Goal: Information Seeking & Learning: Learn about a topic

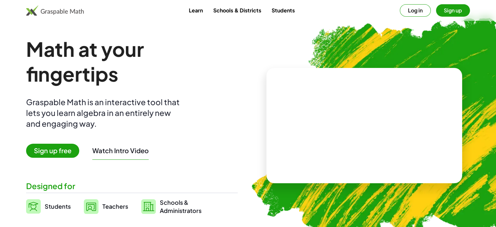
click at [411, 11] on button "Log in" at bounding box center [415, 10] width 31 height 12
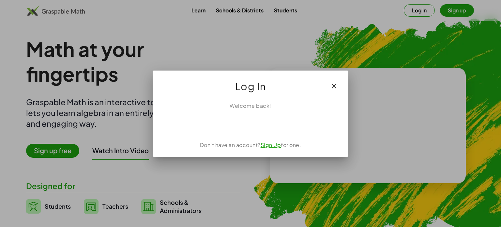
click at [269, 146] on link "Sign Up" at bounding box center [271, 144] width 21 height 7
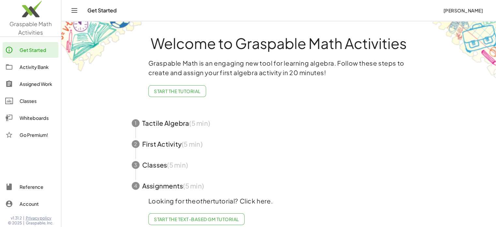
scroll to position [12, 0]
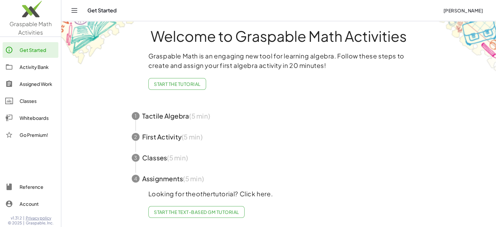
click at [192, 113] on span "button" at bounding box center [279, 115] width 310 height 21
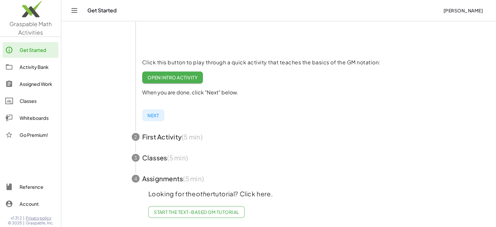
scroll to position [120, 0]
click at [148, 136] on span "button" at bounding box center [279, 136] width 310 height 21
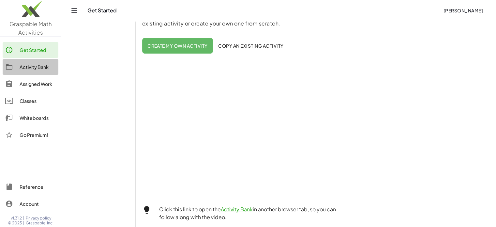
click at [25, 68] on div "Activity Bank" at bounding box center [38, 67] width 36 height 8
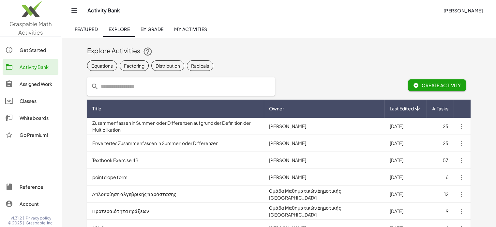
click at [127, 88] on input "text" at bounding box center [185, 86] width 172 height 18
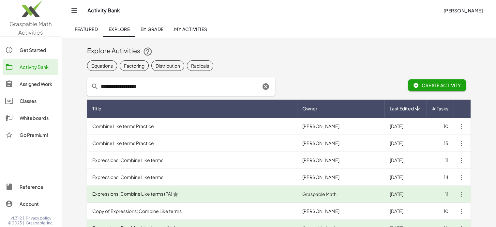
drag, startPoint x: 161, startPoint y: 86, endPoint x: 78, endPoint y: 77, distance: 83.3
type input "**********"
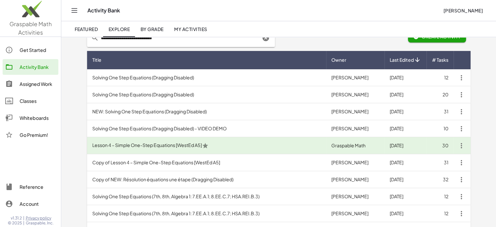
scroll to position [65, 0]
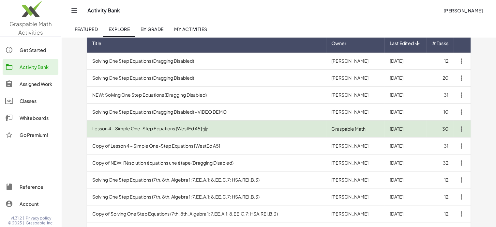
click at [140, 128] on td "Lesson 4 – Simple One-Step Equations [WestEd A5]" at bounding box center [206, 128] width 239 height 17
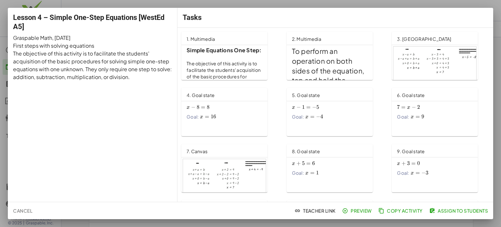
click at [208, 38] on span "1. Multimedia" at bounding box center [201, 39] width 28 height 6
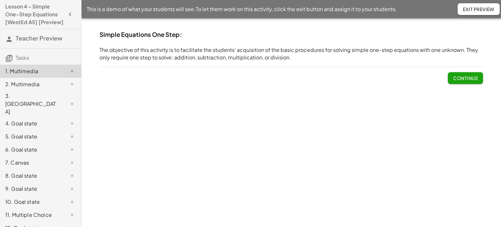
click at [472, 77] on span "Continue" at bounding box center [465, 78] width 25 height 6
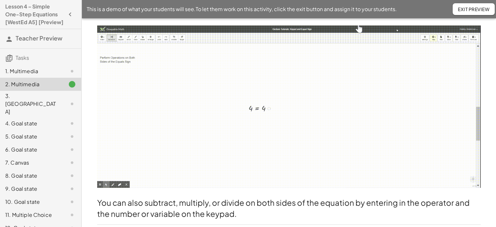
scroll to position [97, 0]
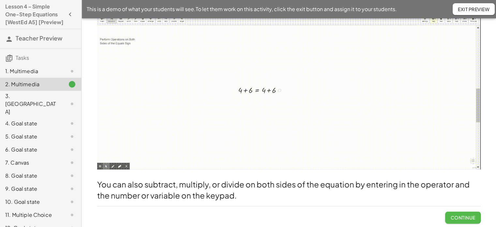
click at [453, 219] on span "Continue" at bounding box center [463, 217] width 25 height 6
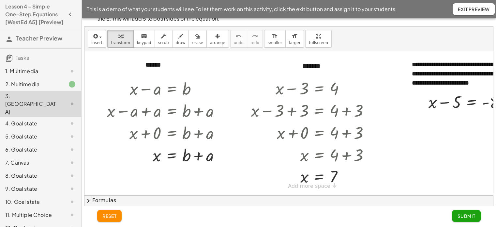
scroll to position [31, 0]
click at [457, 214] on button "Submit" at bounding box center [466, 216] width 28 height 12
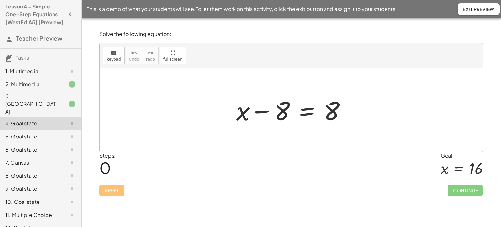
click at [457, 213] on div "Simple Equations One Step: The objective of this activity is to facilitate the …" at bounding box center [292, 122] width 420 height 208
click at [479, 5] on button "Exit Preview" at bounding box center [479, 9] width 42 height 12
